Goal: Find specific page/section: Find specific page/section

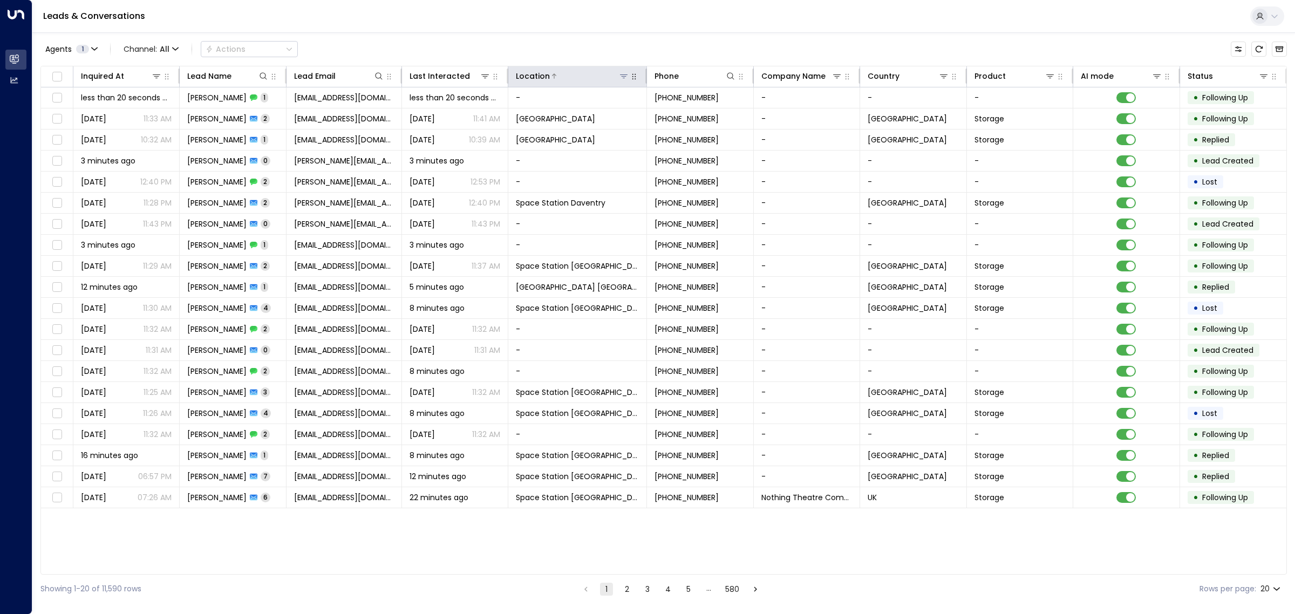
click at [622, 77] on icon at bounding box center [623, 76] width 9 height 9
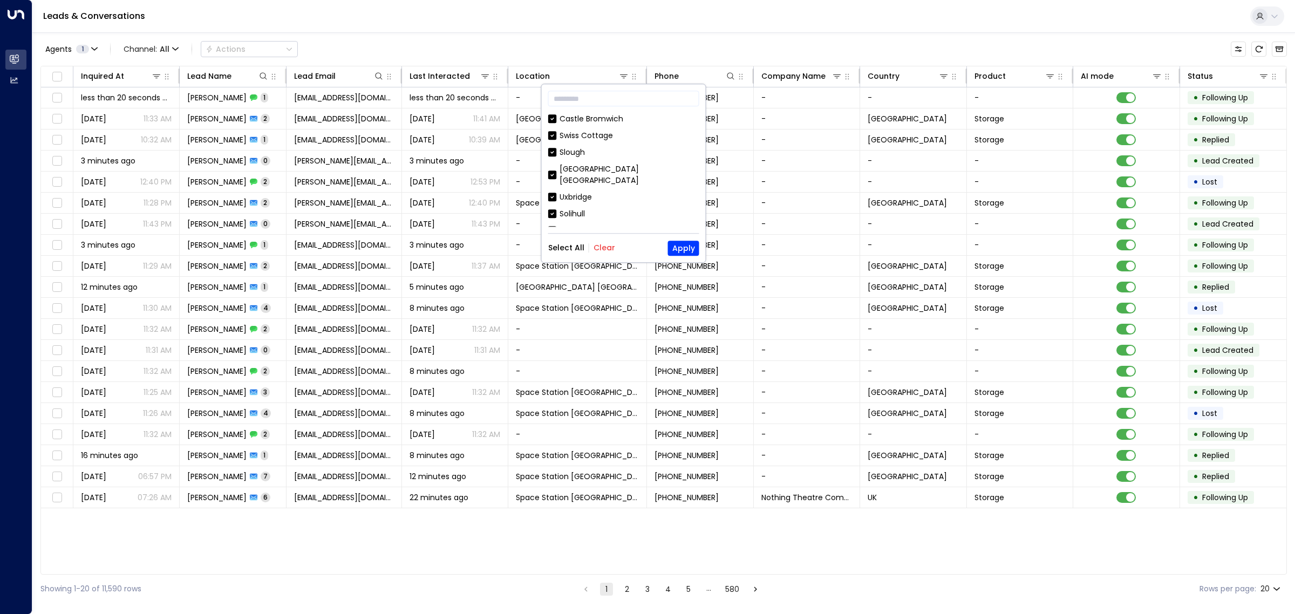
click at [604, 244] on button "Clear" at bounding box center [604, 248] width 22 height 9
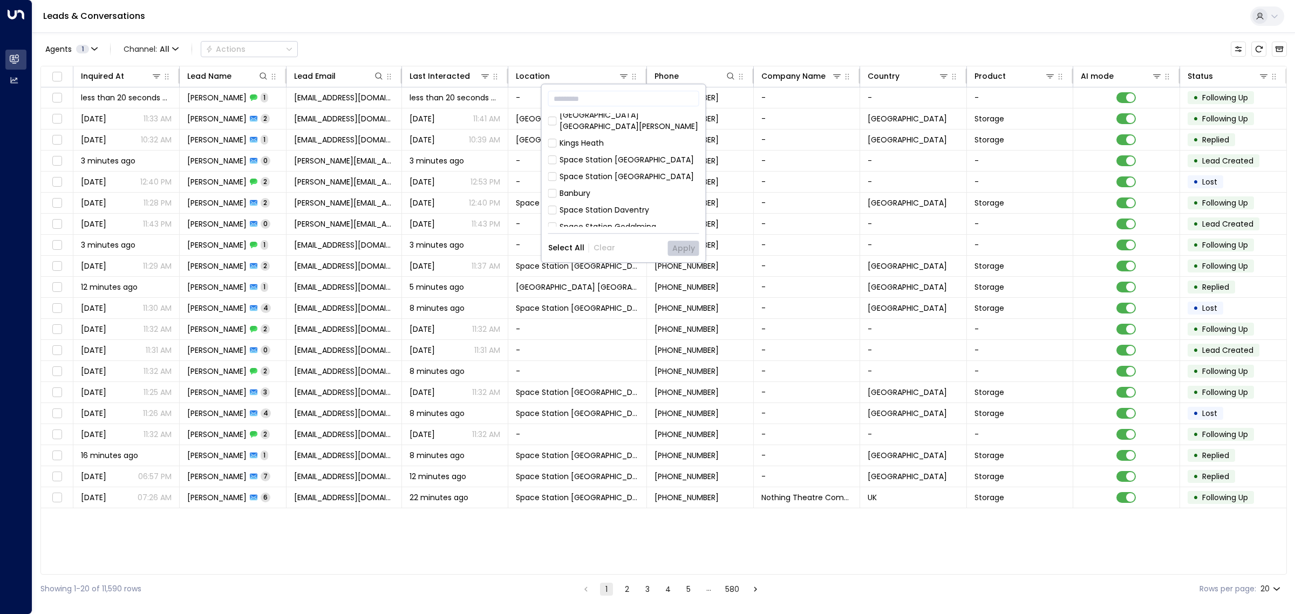
scroll to position [583, 0]
click at [675, 247] on button "Apply" at bounding box center [683, 248] width 31 height 15
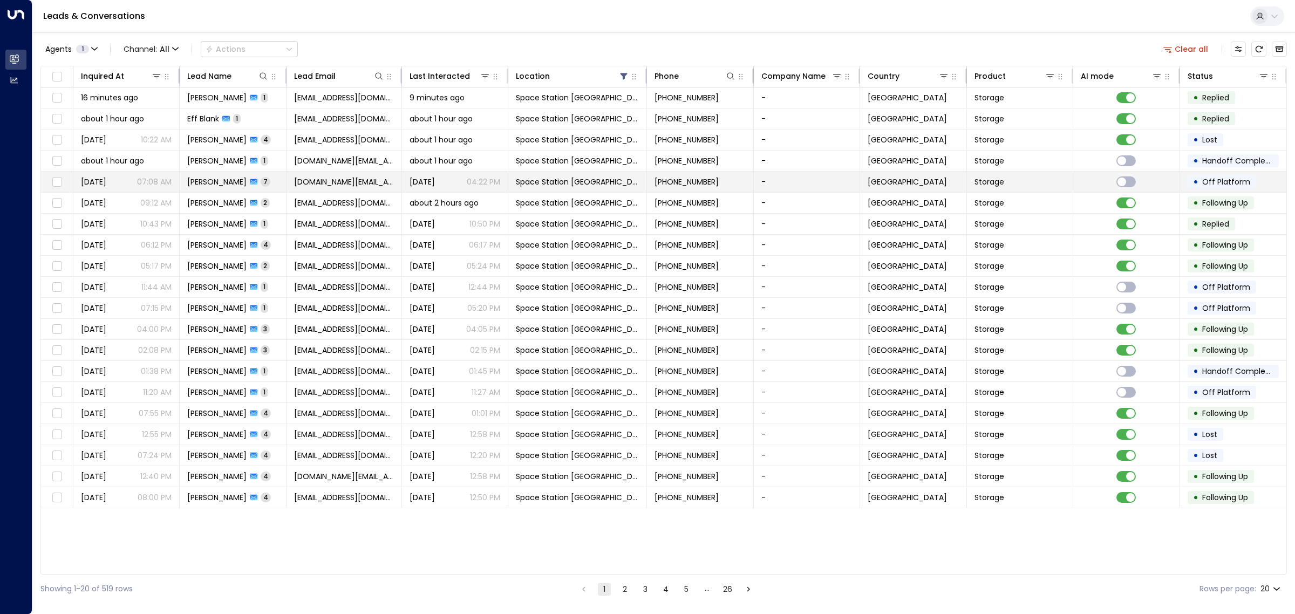
click at [360, 182] on span "[DOMAIN_NAME][EMAIL_ADDRESS][DOMAIN_NAME]" at bounding box center [344, 181] width 100 height 11
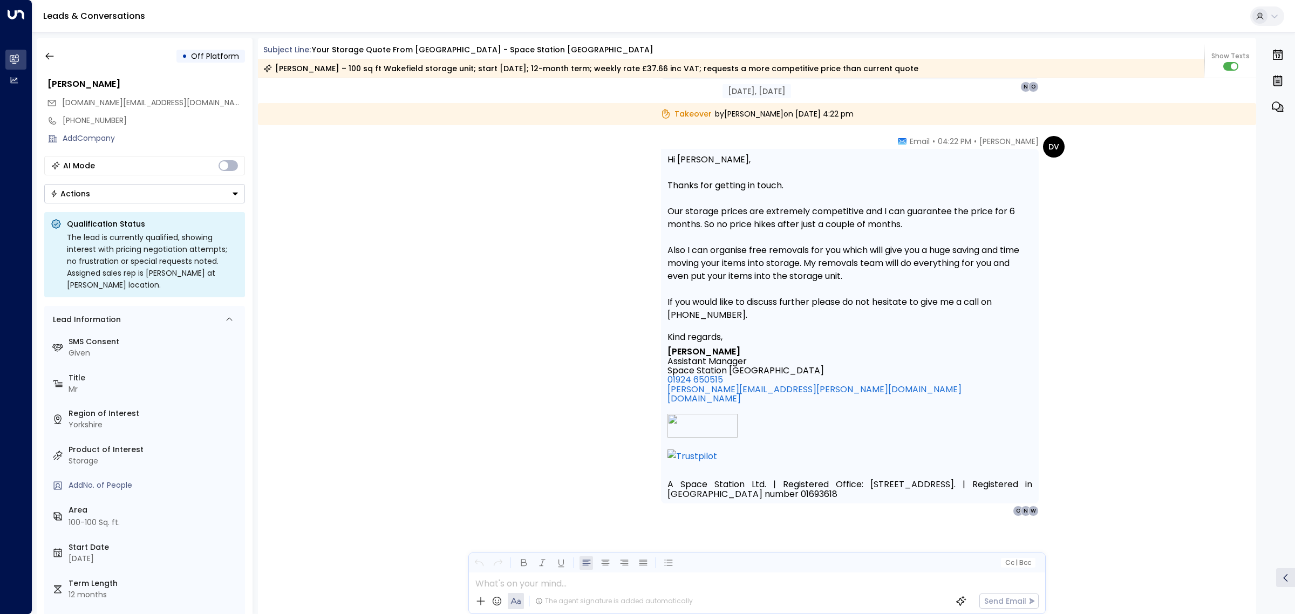
scroll to position [2747, 0]
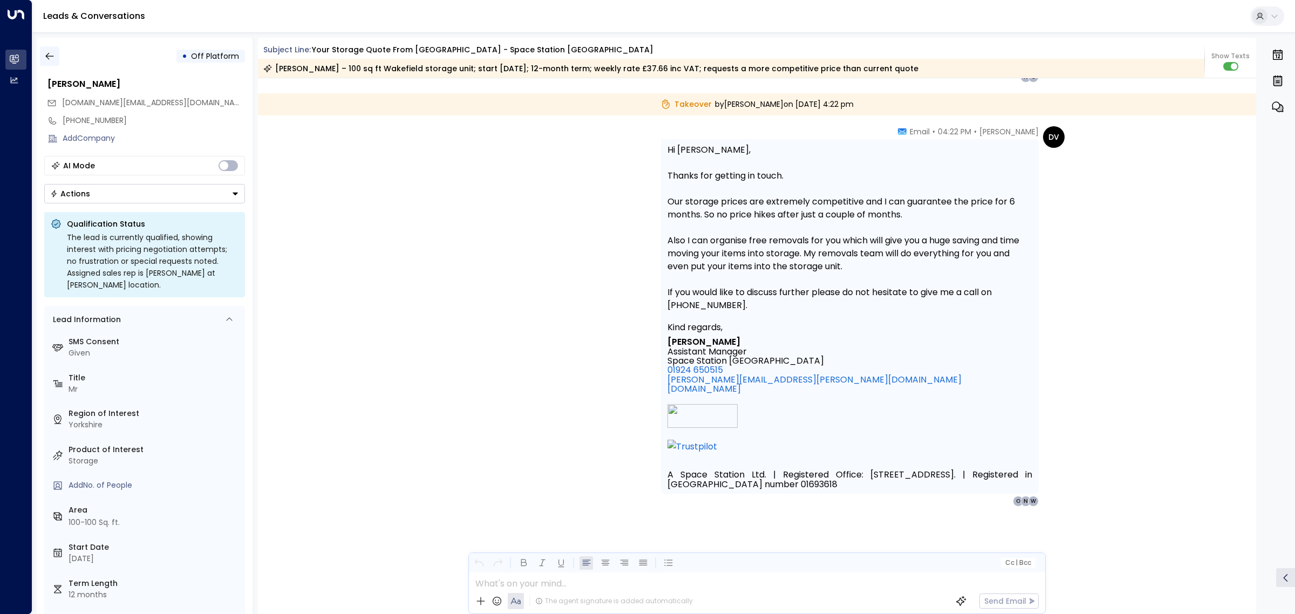
click at [47, 55] on icon "button" at bounding box center [49, 56] width 11 height 11
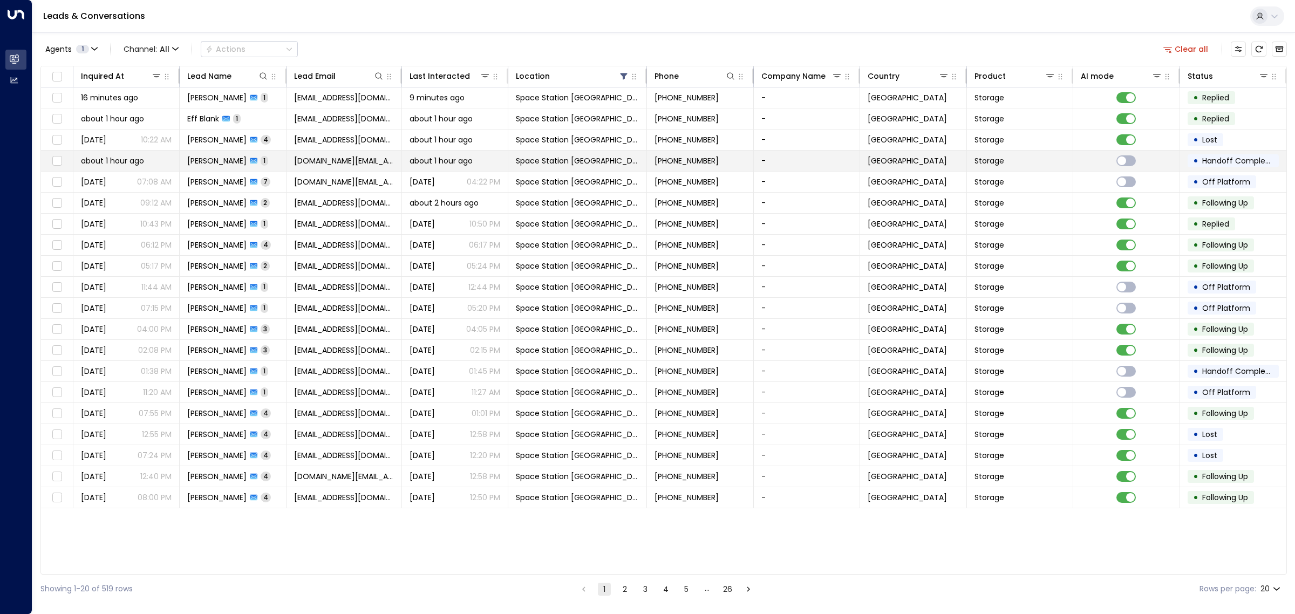
click at [215, 155] on td "[PERSON_NAME] 1" at bounding box center [233, 161] width 106 height 21
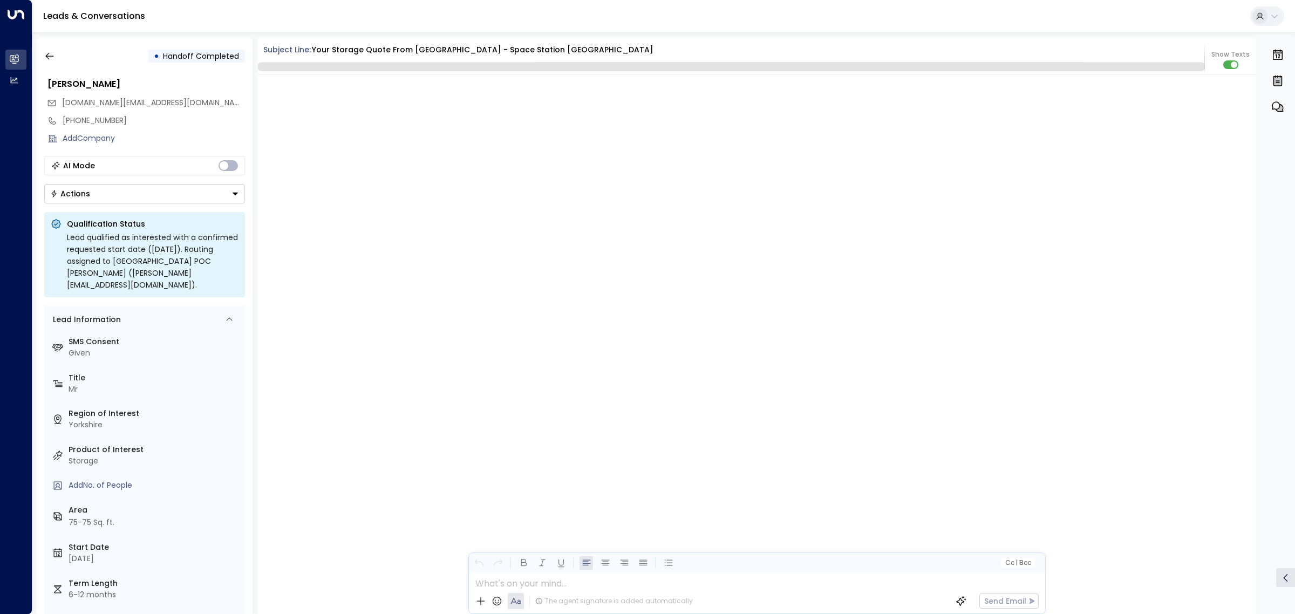
scroll to position [1048, 0]
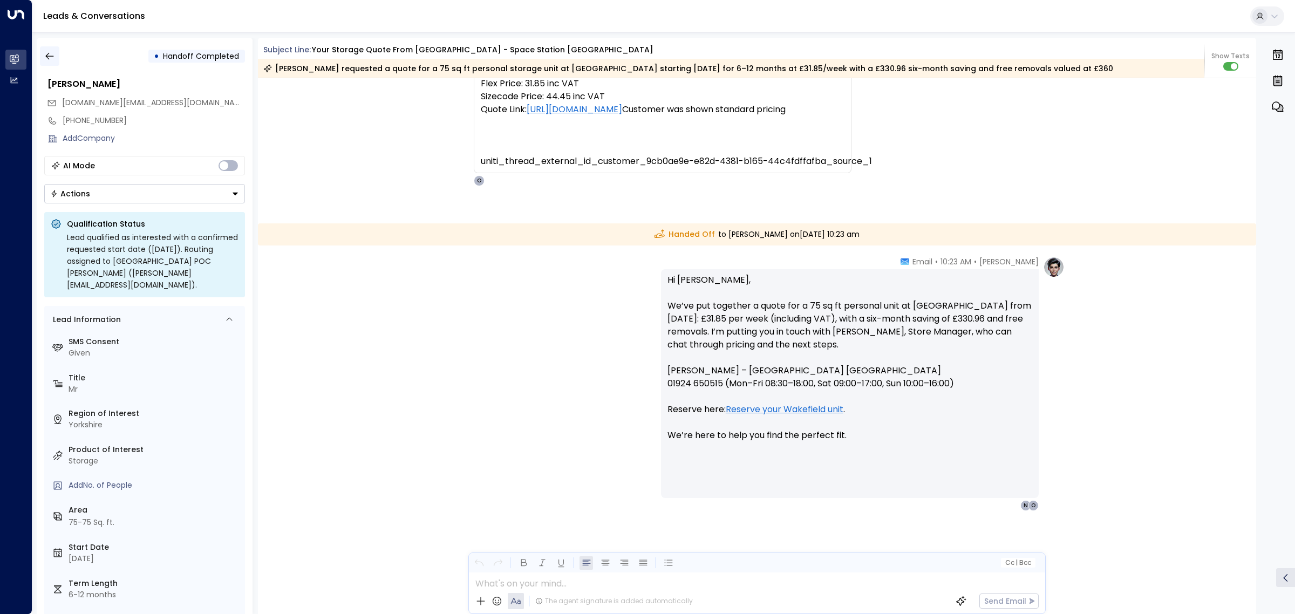
click at [45, 57] on icon "button" at bounding box center [49, 56] width 11 height 11
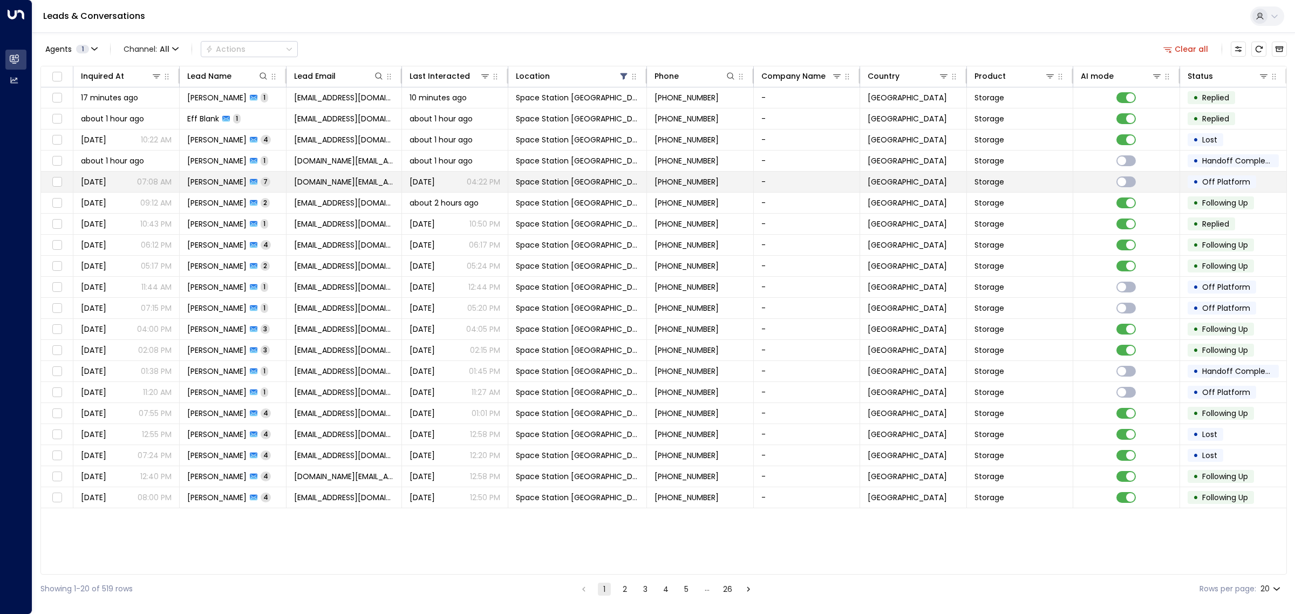
click at [217, 182] on span "[PERSON_NAME]" at bounding box center [216, 181] width 59 height 11
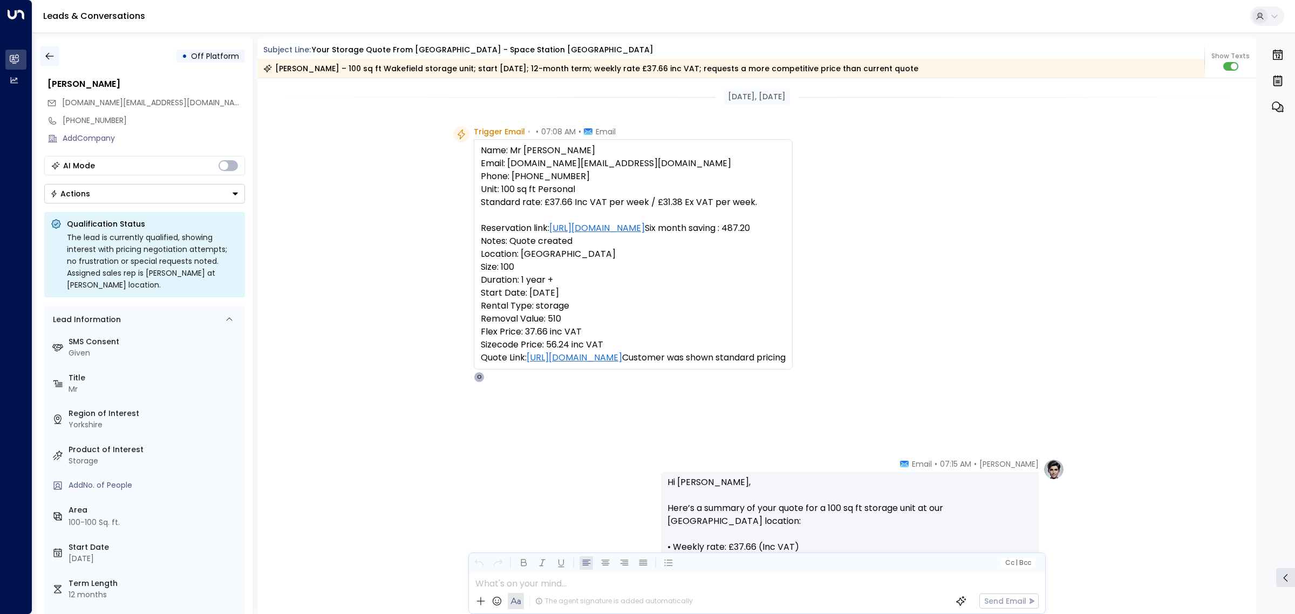
click at [49, 59] on icon "button" at bounding box center [49, 56] width 11 height 11
